Goal: Register for event/course

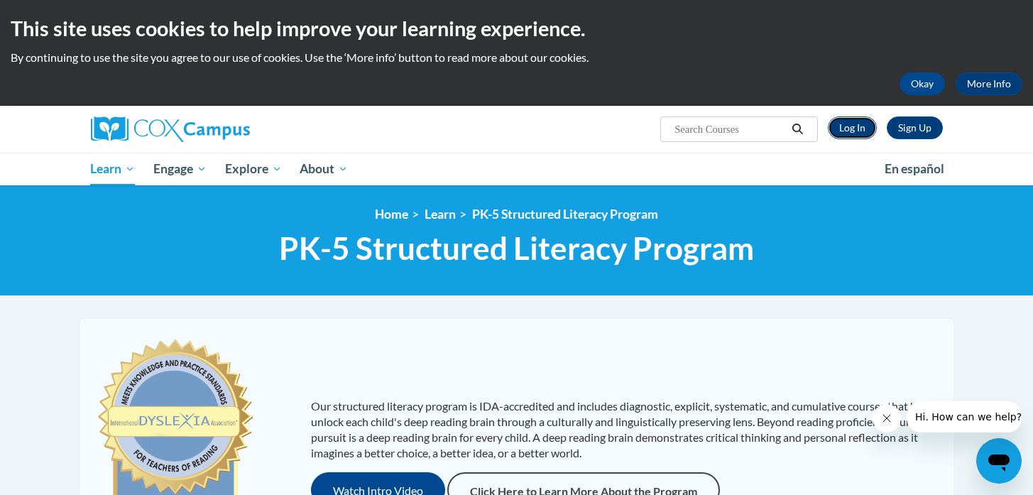
click at [850, 130] on link "Log In" at bounding box center [852, 127] width 49 height 23
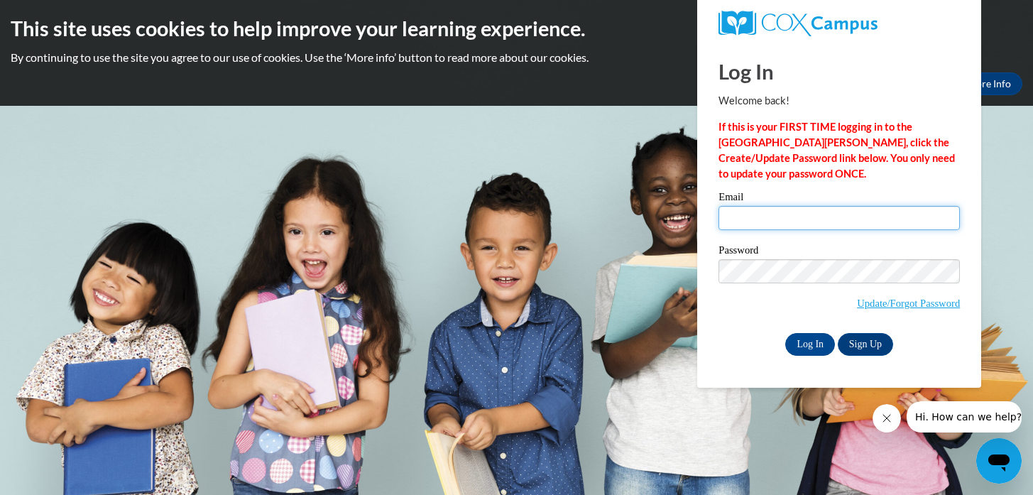
click at [816, 219] on input "Email" at bounding box center [838, 218] width 241 height 24
type input "rhall@neenah.k12.wi.us"
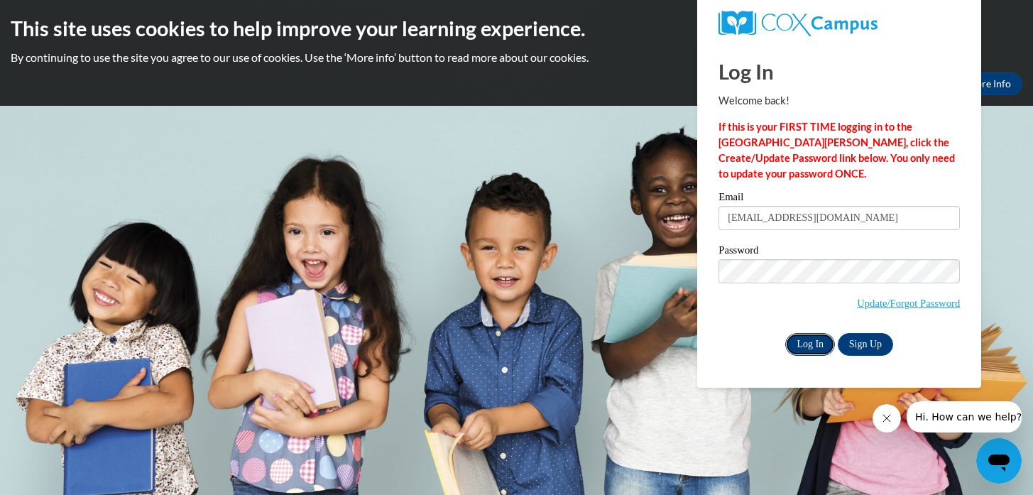
click at [811, 346] on input "Log In" at bounding box center [810, 344] width 50 height 23
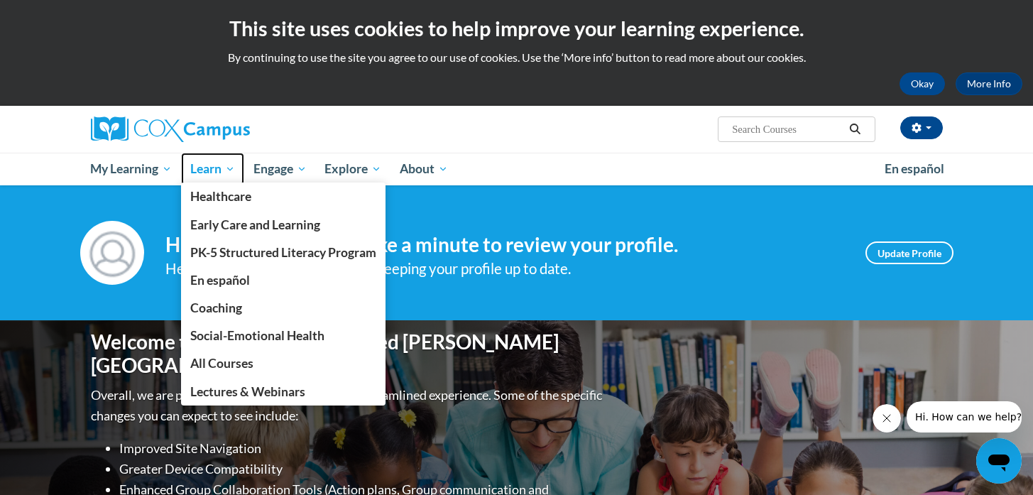
click at [223, 170] on span "Learn" at bounding box center [212, 168] width 45 height 17
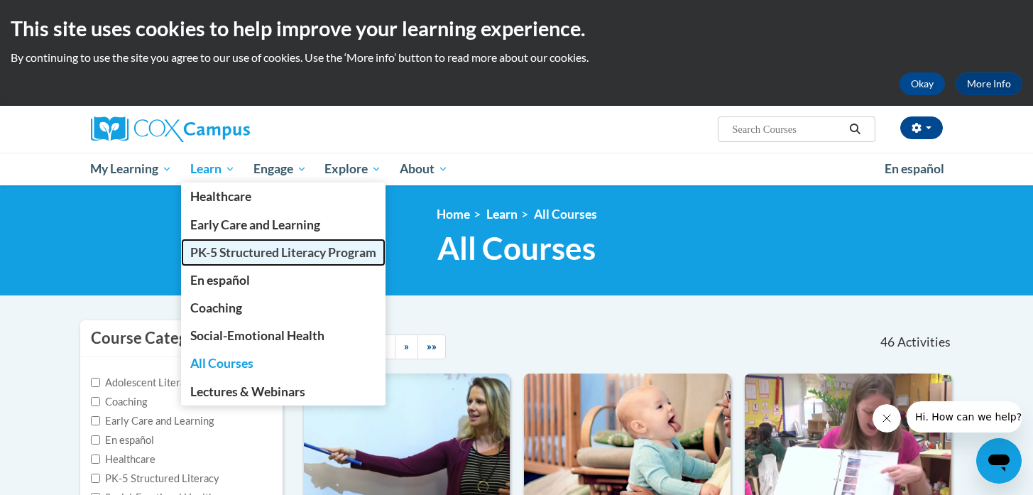
click at [225, 249] on span "PK-5 Structured Literacy Program" at bounding box center [283, 252] width 186 height 15
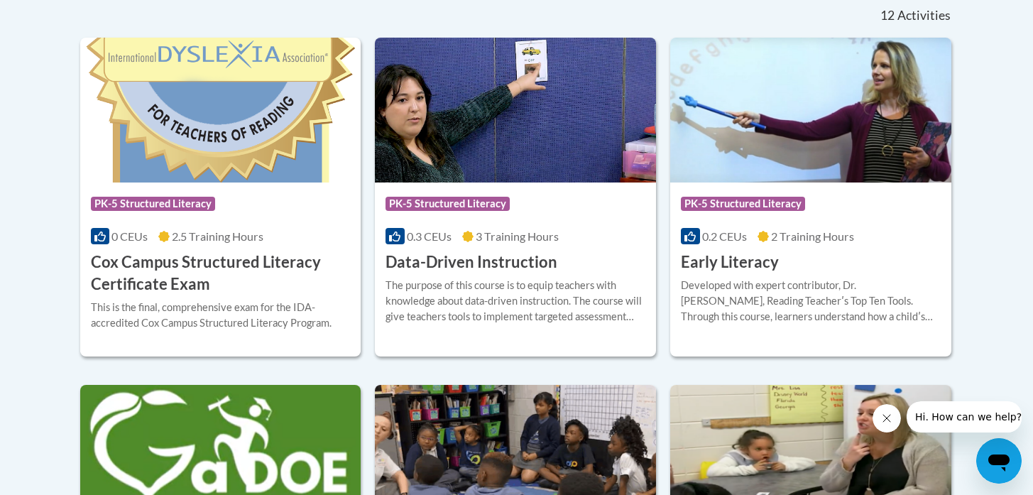
scroll to position [639, 0]
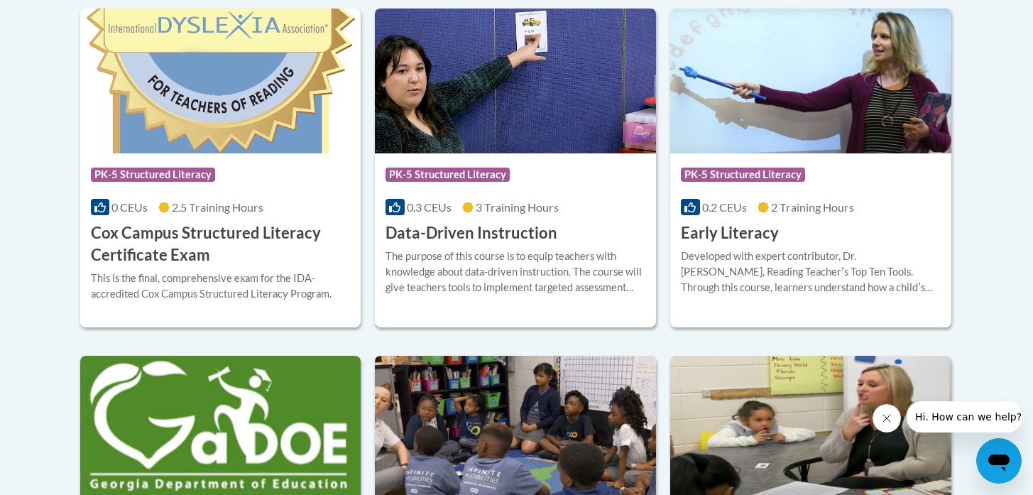
click at [485, 234] on h3 "Data-Driven Instruction" at bounding box center [471, 233] width 172 height 22
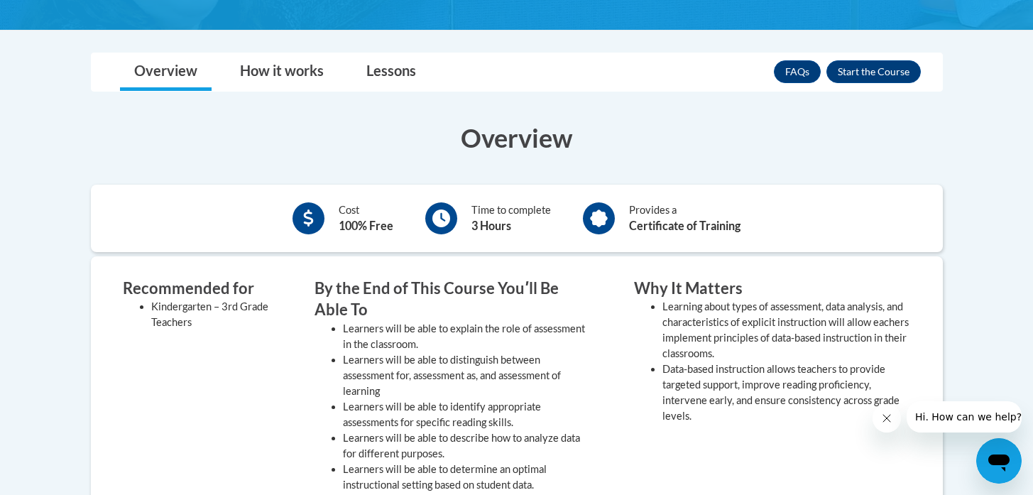
scroll to position [352, 0]
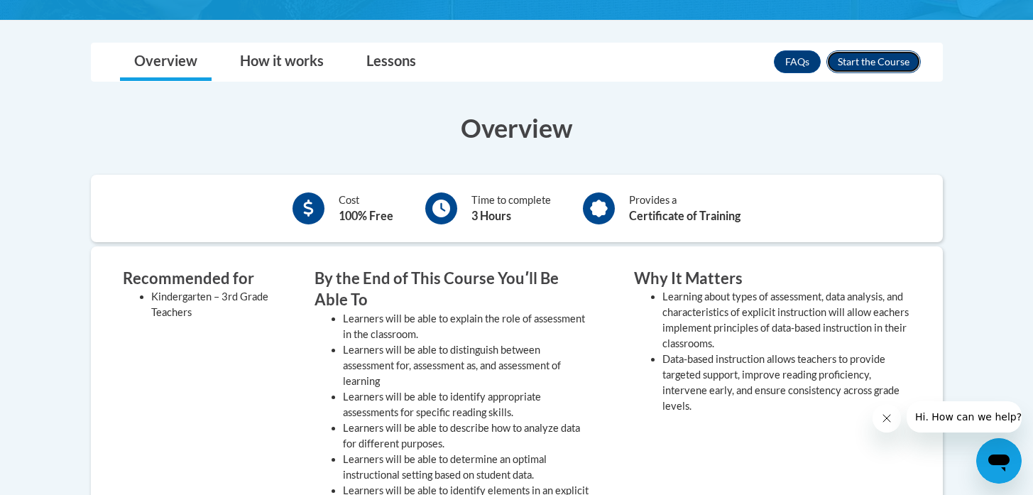
click at [884, 60] on button "Enroll" at bounding box center [873, 61] width 94 height 23
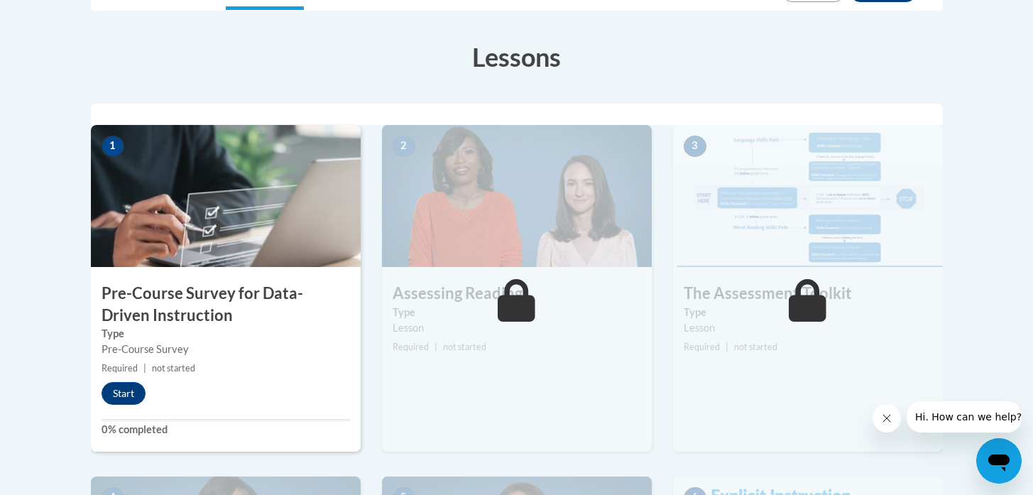
scroll to position [374, 0]
click at [124, 398] on button "Start" at bounding box center [124, 392] width 44 height 23
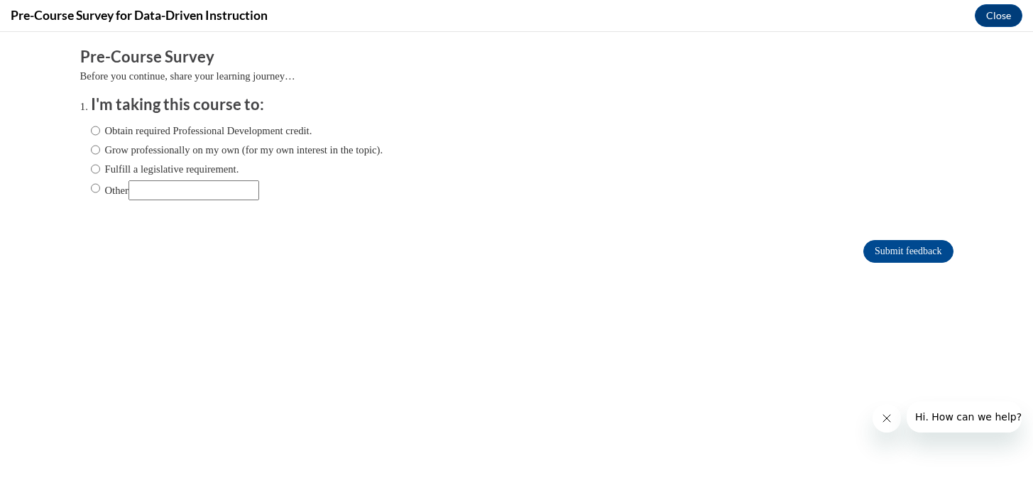
scroll to position [0, 0]
click at [94, 170] on input "Fulfill a legislative requirement." at bounding box center [95, 169] width 9 height 16
radio input "true"
click at [903, 248] on input "Submit feedback" at bounding box center [907, 251] width 89 height 23
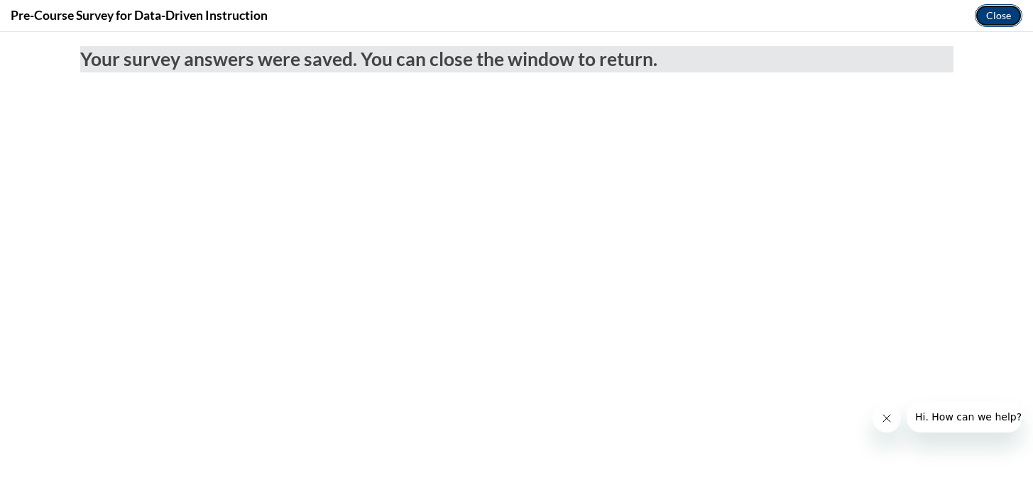
click at [1003, 16] on button "Close" at bounding box center [999, 15] width 48 height 23
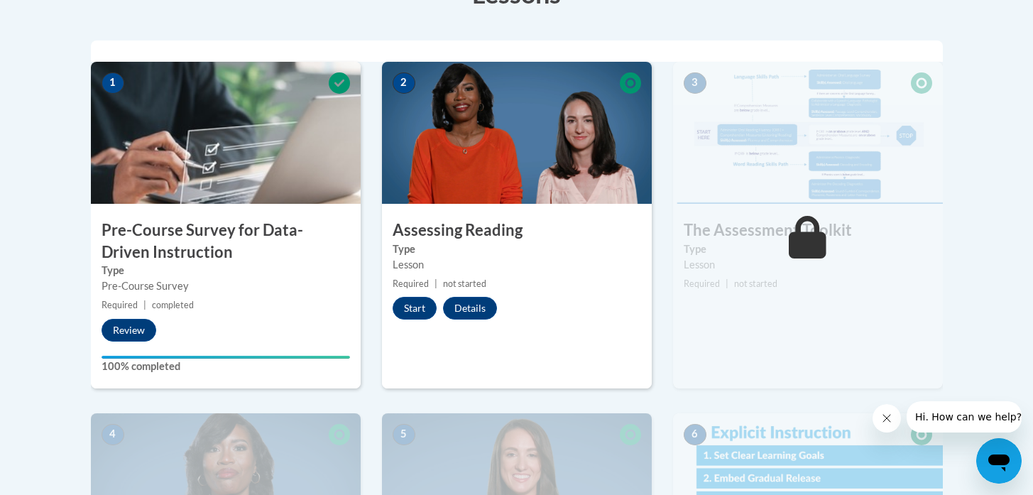
scroll to position [463, 0]
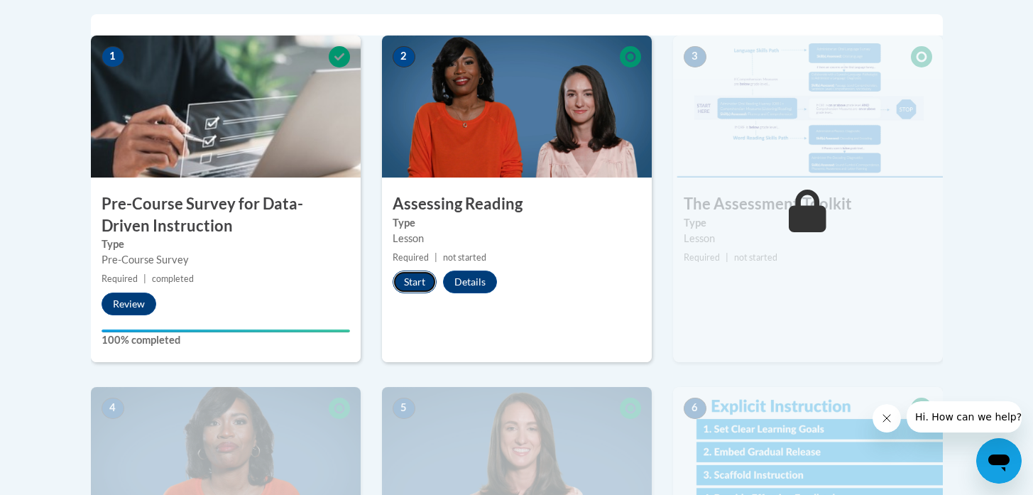
click at [415, 287] on button "Start" at bounding box center [415, 281] width 44 height 23
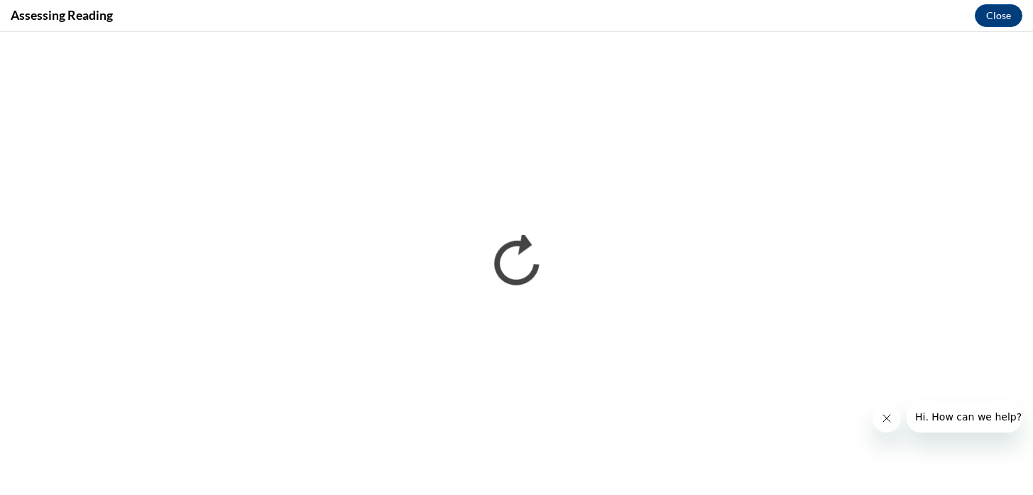
scroll to position [0, 0]
click at [887, 410] on button "Close message from company" at bounding box center [886, 418] width 28 height 28
